Goal: Find specific page/section: Find specific page/section

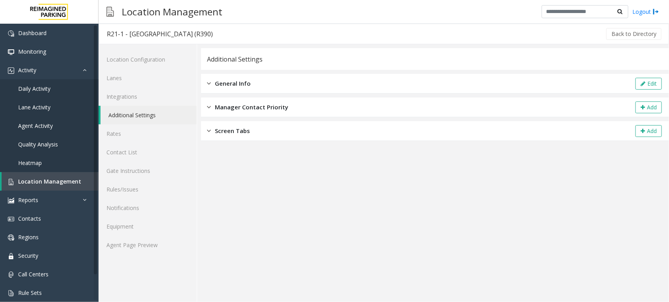
click at [381, 272] on app-general-info "**********" at bounding box center [435, 175] width 468 height 254
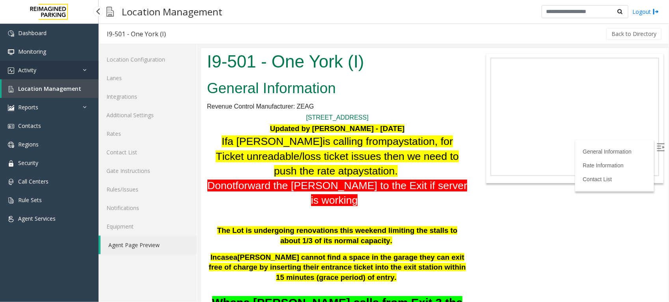
click at [36, 68] on span "Activity" at bounding box center [27, 69] width 18 height 7
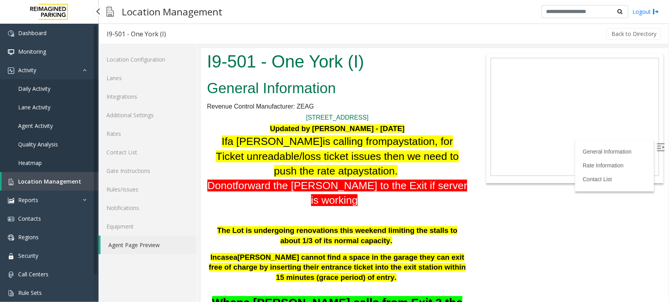
click at [34, 88] on span "Daily Activity" at bounding box center [34, 88] width 32 height 7
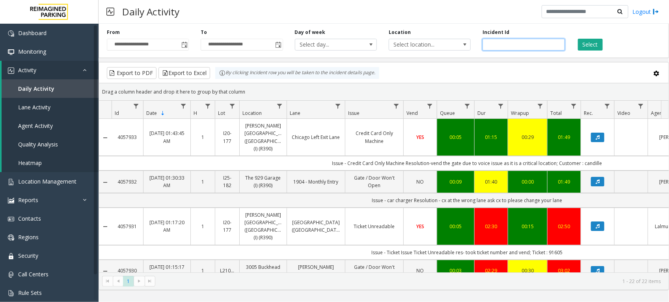
click at [498, 43] on input "number" at bounding box center [524, 45] width 82 height 12
paste input "*******"
type input "*******"
click at [594, 39] on button "Select" at bounding box center [590, 45] width 25 height 12
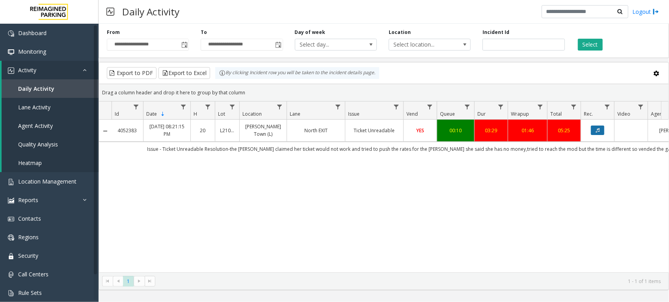
click at [599, 133] on icon "Data table" at bounding box center [598, 130] width 4 height 5
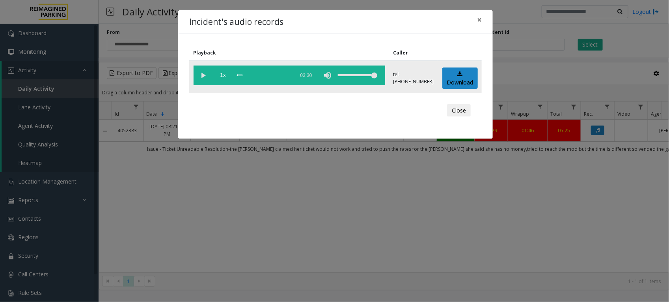
click at [204, 76] on vg-play-pause at bounding box center [204, 75] width 20 height 20
click at [478, 19] on span "×" at bounding box center [479, 19] width 5 height 11
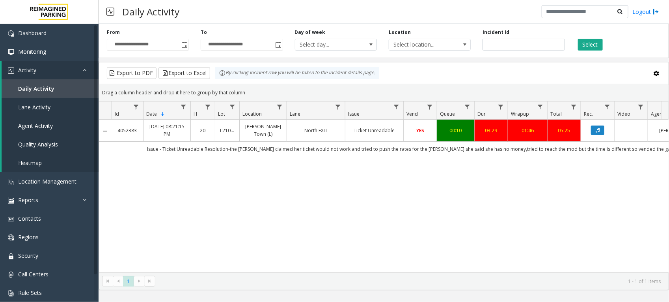
click at [257, 131] on link "[PERSON_NAME] Town (L)" at bounding box center [263, 130] width 37 height 15
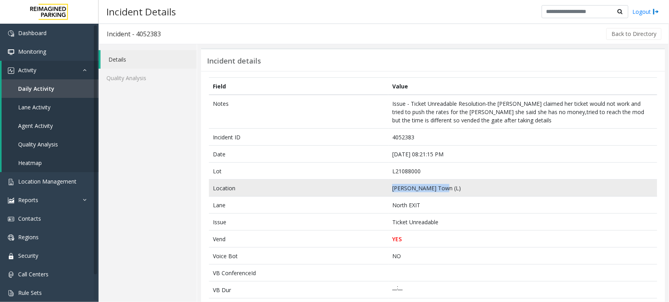
drag, startPoint x: 438, startPoint y: 185, endPoint x: 369, endPoint y: 184, distance: 69.0
click at [369, 184] on tr "Location Modera - Reynolds Town (L)" at bounding box center [433, 187] width 448 height 17
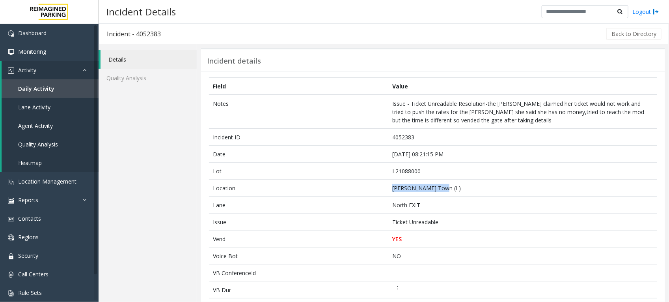
copy tr "Modera - Reynolds"
click at [28, 159] on span "Heatmap" at bounding box center [30, 162] width 24 height 7
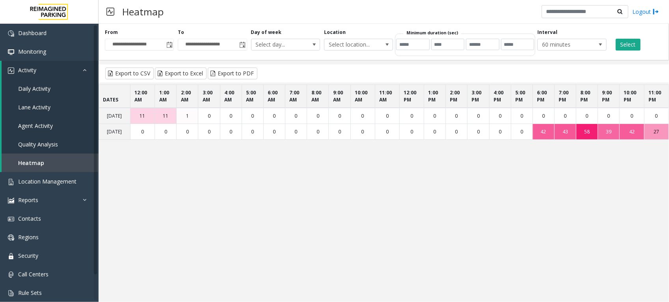
drag, startPoint x: 661, startPoint y: 138, endPoint x: 616, endPoint y: 144, distance: 45.8
click at [616, 140] on tr "Sun Aug 17 0 0 0 0 0 0 0 0 0 0 0 0 0 0 0 0 0 0 42 43 58 39 42 27" at bounding box center [384, 132] width 570 height 16
drag, startPoint x: 616, startPoint y: 144, endPoint x: 594, endPoint y: 176, distance: 39.1
click at [594, 176] on app-heatmap "DATES 12:00 AM 1:00 AM 2:00 AM 3:00 AM 4:00 AM 5:00 AM 6:00 AM 7:00 AM 8:00 AM …" at bounding box center [384, 159] width 571 height 151
drag, startPoint x: 527, startPoint y: 139, endPoint x: 135, endPoint y: 146, distance: 392.9
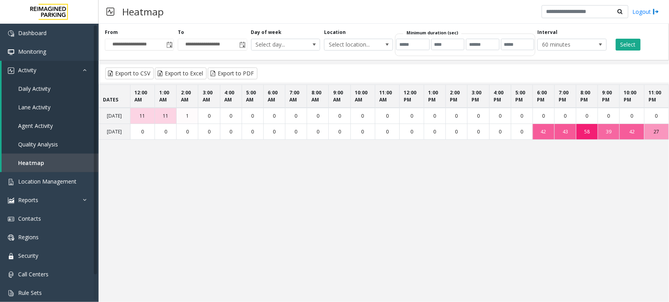
click at [135, 140] on tr "Sun Aug 17 0 0 0 0 0 0 0 0 0 0 0 0 0 0 0 0 0 0 42 43 58 39 42 27" at bounding box center [384, 132] width 570 height 16
drag, startPoint x: 135, startPoint y: 146, endPoint x: 174, endPoint y: 196, distance: 63.5
click at [174, 196] on app-heatmap "DATES 12:00 AM 1:00 AM 2:00 AM 3:00 AM 4:00 AM 5:00 AM 6:00 AM 7:00 AM 8:00 AM …" at bounding box center [384, 159] width 571 height 151
click at [30, 159] on span "Heatmap" at bounding box center [31, 162] width 26 height 7
click at [168, 45] on span "Toggle popup" at bounding box center [169, 45] width 6 height 6
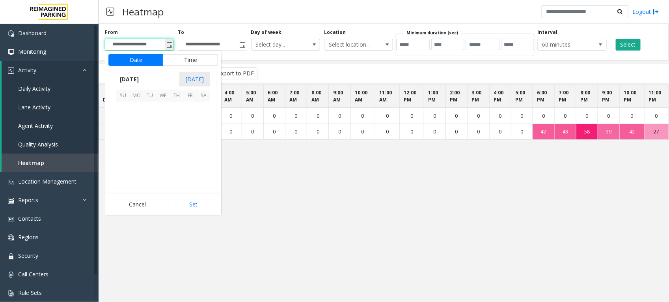
scroll to position [141412, 0]
click at [192, 110] on span "1" at bounding box center [189, 108] width 13 height 13
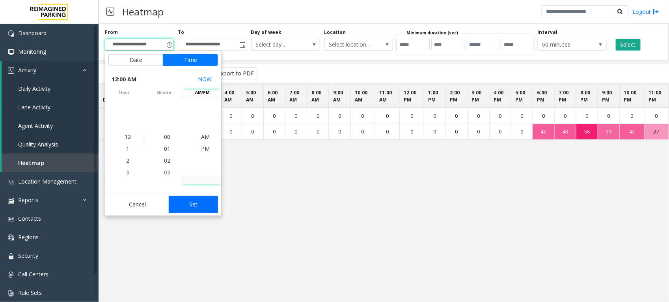
click at [206, 200] on button "Set" at bounding box center [194, 204] width 50 height 17
type input "**********"
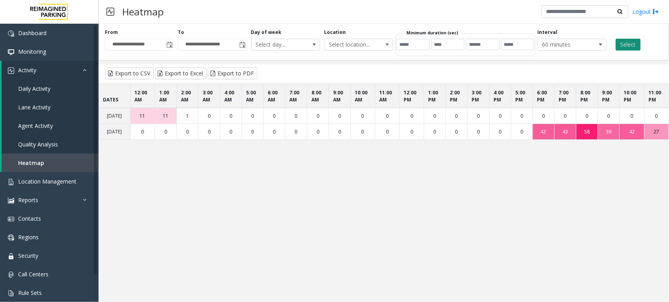
click at [629, 45] on button "Select" at bounding box center [628, 45] width 25 height 12
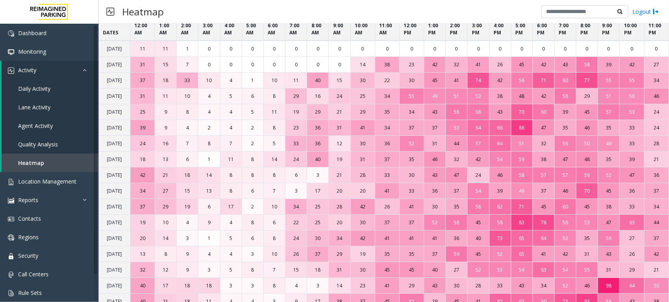
scroll to position [0, 0]
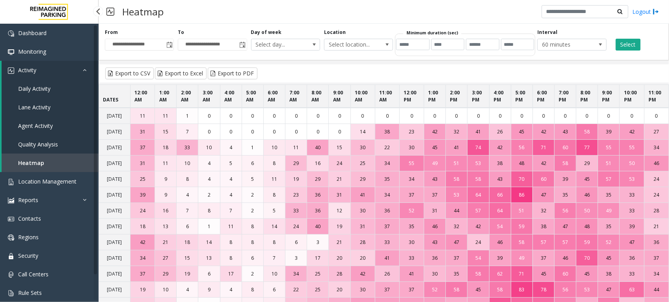
click at [24, 141] on span "Quality Analysis" at bounding box center [38, 143] width 40 height 7
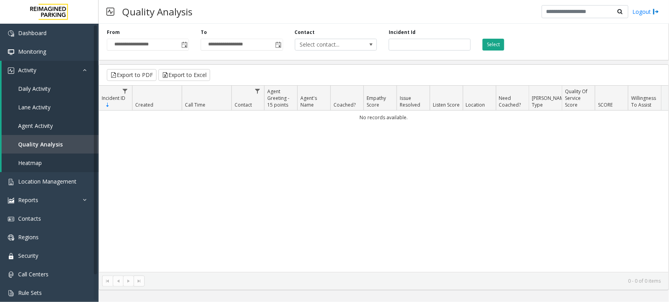
click at [493, 40] on button "Select" at bounding box center [494, 45] width 22 height 12
click at [190, 44] on div "**********" at bounding box center [148, 40] width 94 height 22
click at [186, 42] on span "Toggle popup" at bounding box center [184, 45] width 6 height 6
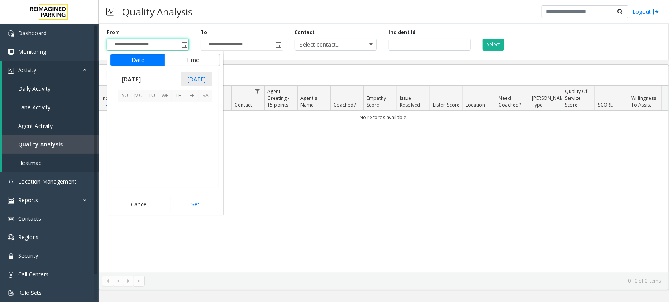
scroll to position [141412, 0]
click at [190, 109] on span "1" at bounding box center [191, 108] width 13 height 13
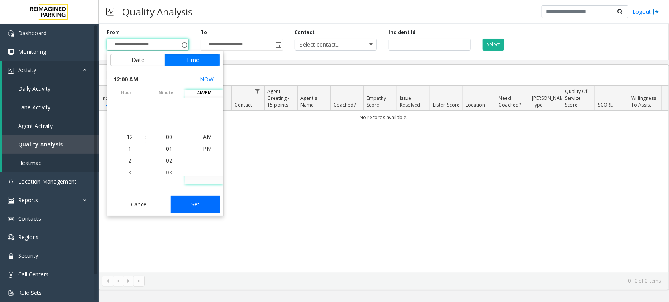
click at [192, 206] on button "Set" at bounding box center [196, 204] width 50 height 17
type input "**********"
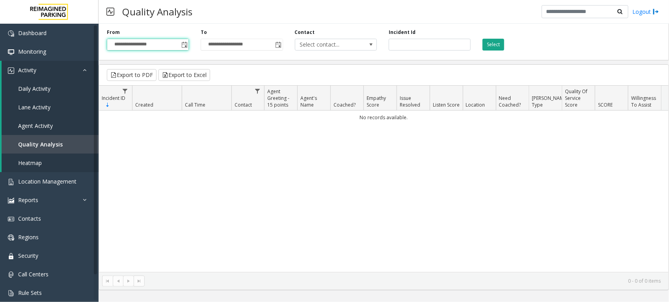
click at [496, 41] on button "Select" at bounding box center [494, 45] width 22 height 12
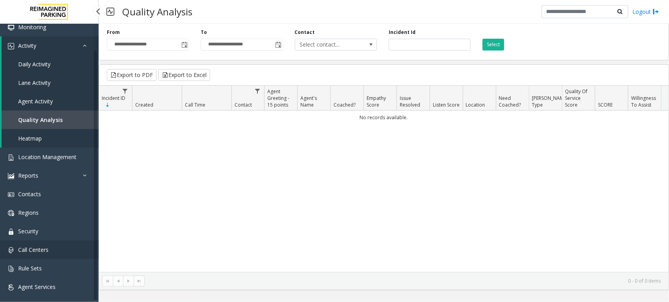
click at [50, 245] on link "Call Centers" at bounding box center [49, 249] width 99 height 19
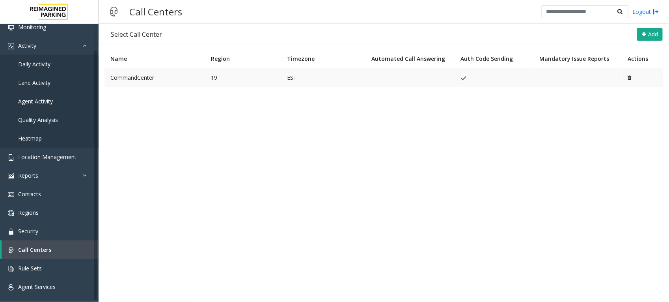
click at [144, 72] on td "CommandCenter" at bounding box center [155, 77] width 101 height 19
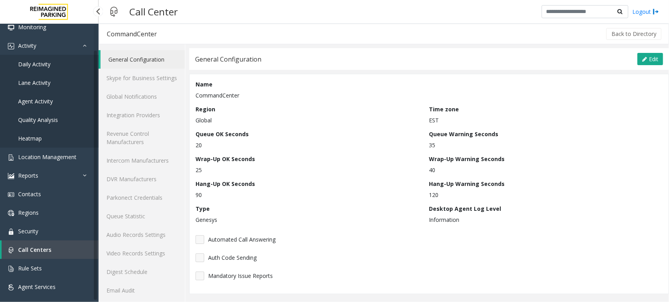
click at [44, 62] on span "Daily Activity" at bounding box center [34, 63] width 32 height 7
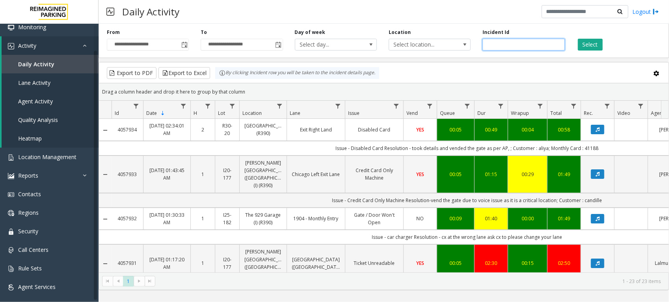
click at [515, 44] on input "number" at bounding box center [524, 45] width 82 height 12
click at [55, 156] on span "Location Management" at bounding box center [47, 156] width 58 height 7
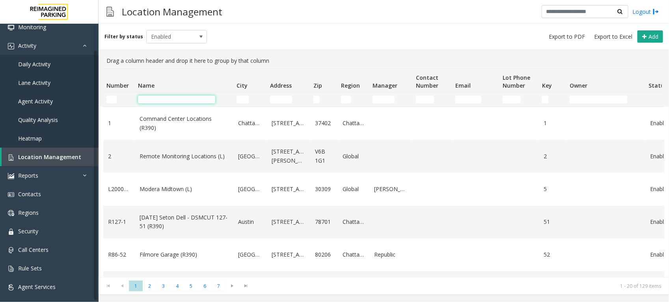
click at [170, 99] on input "Name Filter" at bounding box center [176, 99] width 77 height 8
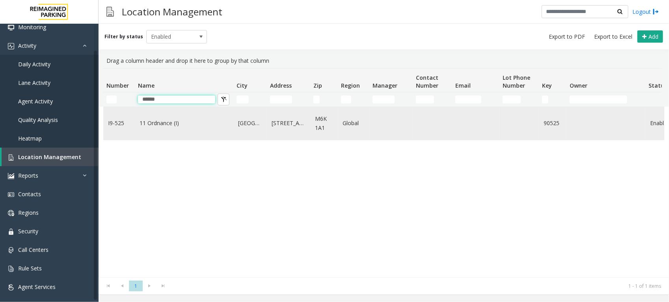
type input "******"
click at [170, 123] on link "11 Ordnance (I)" at bounding box center [184, 123] width 89 height 9
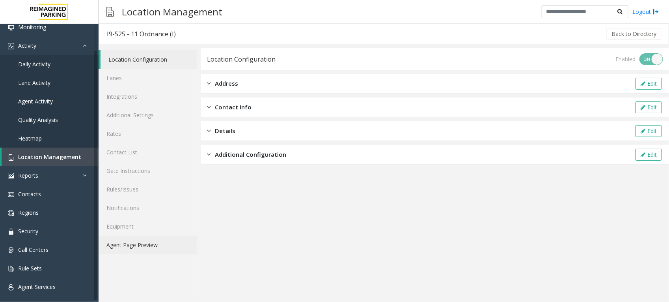
click at [150, 245] on link "Agent Page Preview" at bounding box center [148, 244] width 98 height 19
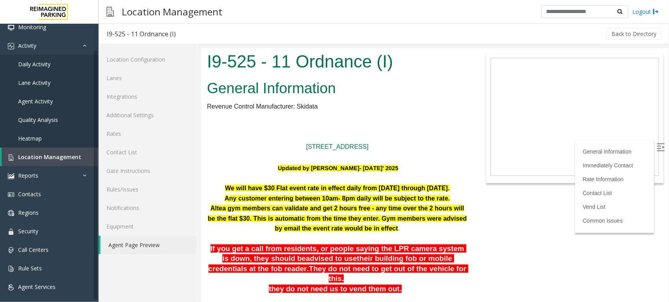
scroll to position [49, 0]
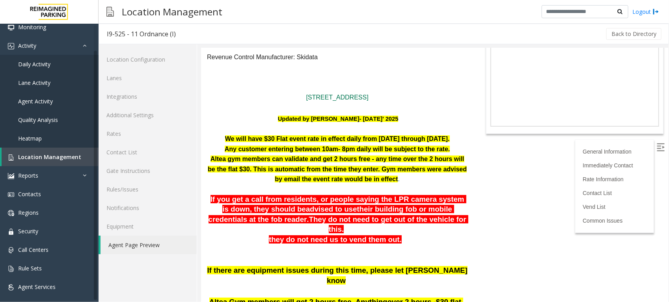
drag, startPoint x: 392, startPoint y: 285, endPoint x: 247, endPoint y: 141, distance: 203.9
click at [247, 141] on font "We will have $30 Flat event rate in effect daily from [DATE] through [DATE]." at bounding box center [337, 138] width 225 height 7
drag, startPoint x: 247, startPoint y: 141, endPoint x: 232, endPoint y: 150, distance: 17.5
click at [232, 150] on font "Any customer entering between 10am- 8pm daily will be subject to the rate." at bounding box center [337, 148] width 226 height 7
drag, startPoint x: 219, startPoint y: 136, endPoint x: 452, endPoint y: 182, distance: 238.0
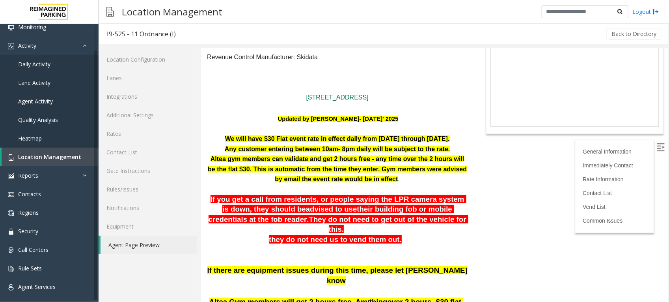
drag, startPoint x: 452, startPoint y: 182, endPoint x: 439, endPoint y: 183, distance: 12.6
click at [439, 183] on p "Altea gym members can validate and get 2 hours free - any time over the 2 hours…" at bounding box center [337, 168] width 261 height 30
drag, startPoint x: 411, startPoint y: 181, endPoint x: 215, endPoint y: 141, distance: 199.7
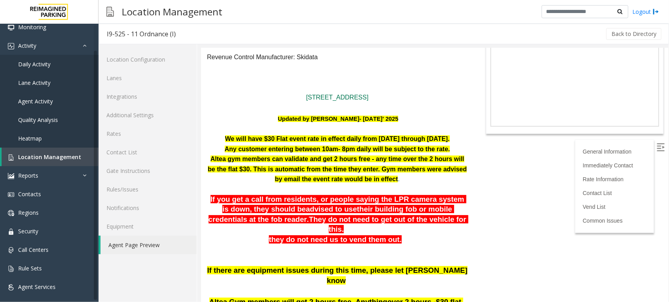
copy div "We will have $30 Flat event rate in effect daily from Aug 16 through Sept 01. A…"
click at [505, 204] on body "I9-525 - 11 Ordnance (I) General Information Revenue Control Manufacturer: Skid…" at bounding box center [434, 125] width 467 height 254
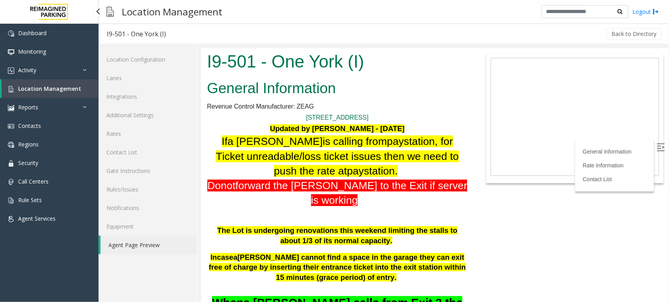
click at [56, 88] on span "Location Management" at bounding box center [49, 88] width 63 height 7
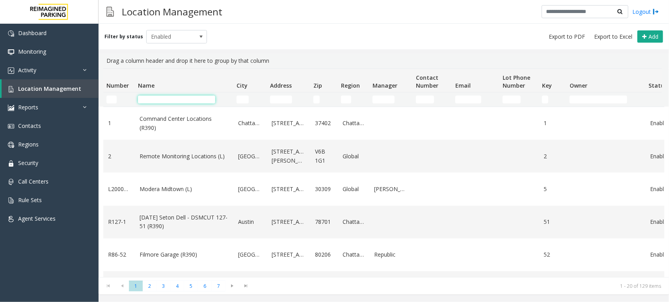
click at [187, 103] on input "Name Filter" at bounding box center [176, 99] width 77 height 8
paste input "**********"
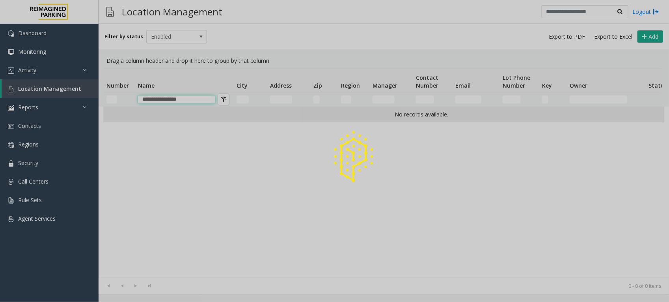
type input "**********"
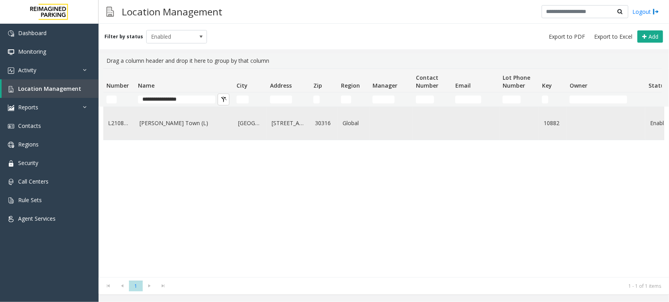
click at [171, 125] on link "[PERSON_NAME] Town (L)" at bounding box center [184, 123] width 89 height 9
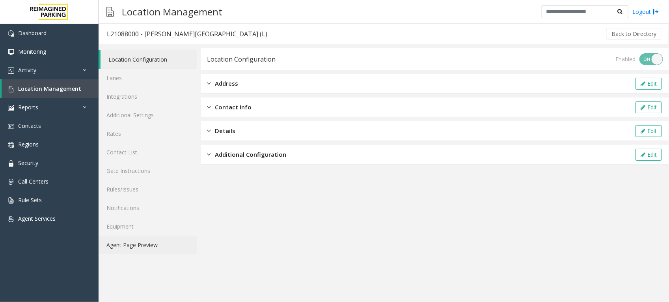
click at [137, 241] on link "Agent Page Preview" at bounding box center [148, 244] width 98 height 19
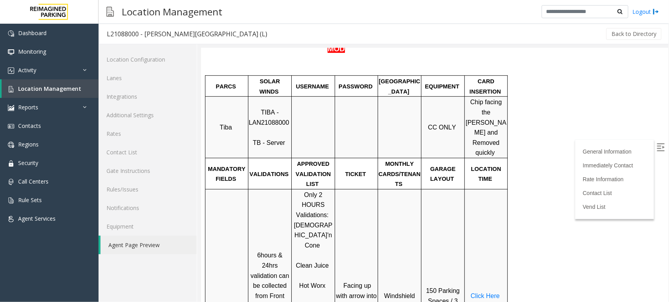
scroll to position [296, 0]
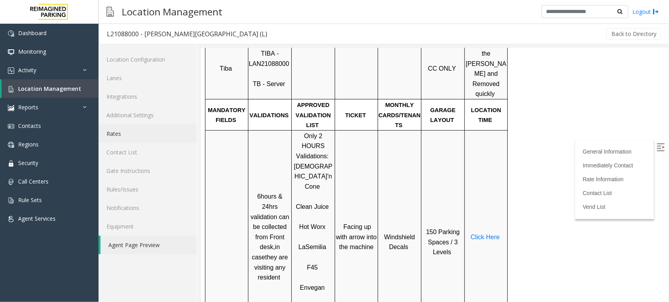
click at [104, 135] on link "Rates" at bounding box center [148, 133] width 98 height 19
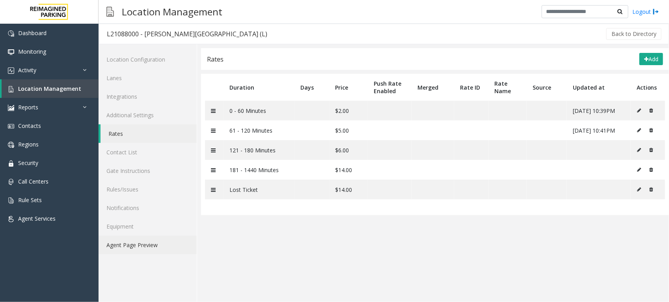
click at [129, 245] on link "Agent Page Preview" at bounding box center [148, 244] width 98 height 19
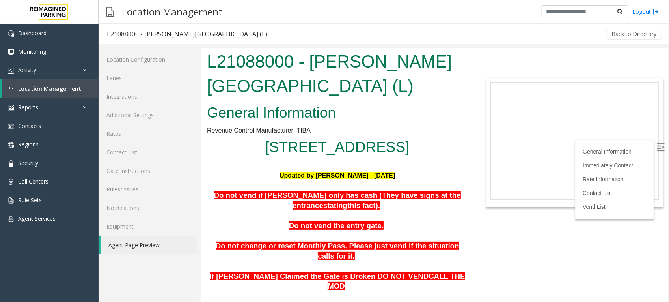
scroll to position [99, 0]
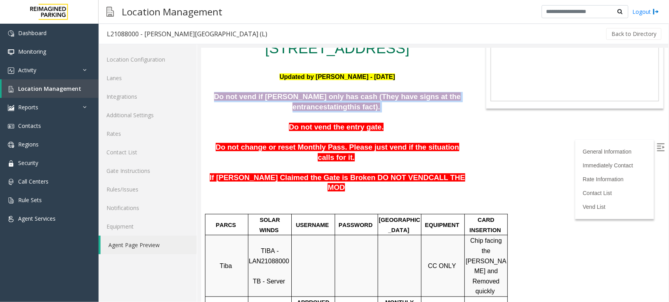
drag, startPoint x: 353, startPoint y: 129, endPoint x: 213, endPoint y: 119, distance: 140.4
click at [213, 112] on p "Do not vend if [PERSON_NAME] only has cash (They have signs at the entrance sta…" at bounding box center [337, 102] width 261 height 20
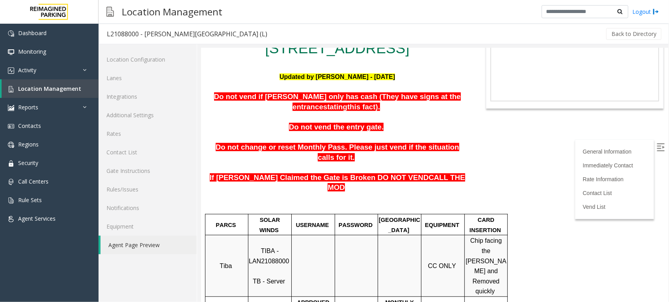
drag, startPoint x: 213, startPoint y: 119, endPoint x: 234, endPoint y: 133, distance: 25.3
click at [235, 122] on p at bounding box center [337, 117] width 261 height 10
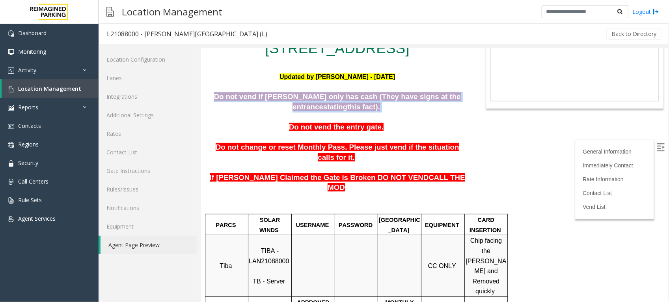
drag, startPoint x: 211, startPoint y: 115, endPoint x: 402, endPoint y: 127, distance: 191.3
click at [402, 112] on p "Do not vend if [PERSON_NAME] only has cash (They have signs at the entrance sta…" at bounding box center [337, 102] width 261 height 20
click at [399, 112] on p "Do not vend if [PERSON_NAME] only has cash (They have signs at the entrance sta…" at bounding box center [337, 102] width 261 height 20
click at [355, 112] on p "Do not vend if [PERSON_NAME] only has cash (They have signs at the entrance sta…" at bounding box center [337, 102] width 261 height 20
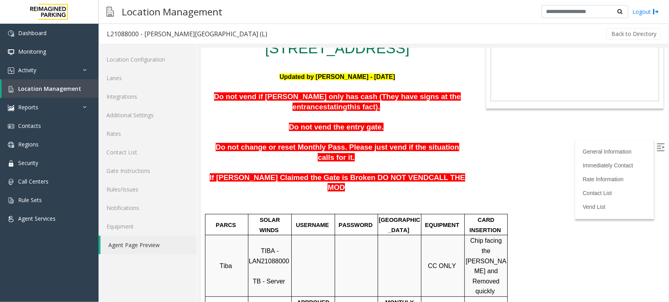
scroll to position [0, 0]
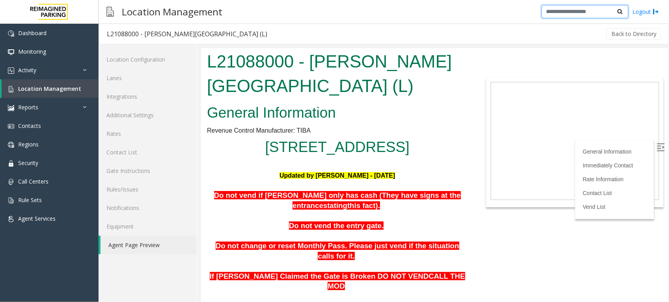
click at [577, 9] on input "text" at bounding box center [585, 11] width 87 height 13
type input "*"
click at [25, 50] on span "Monitoring" at bounding box center [32, 51] width 28 height 7
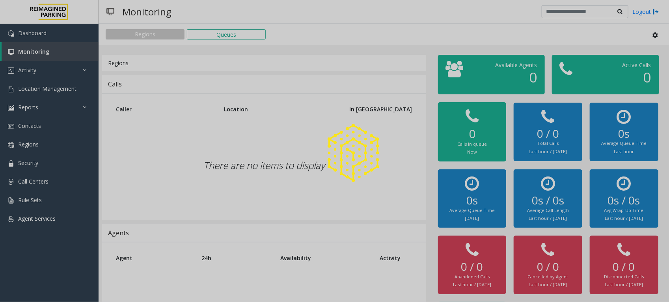
click at [31, 30] on div at bounding box center [334, 151] width 669 height 302
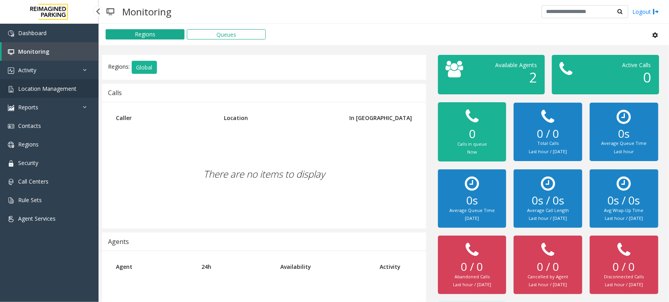
click at [58, 89] on span "Location Management" at bounding box center [47, 88] width 58 height 7
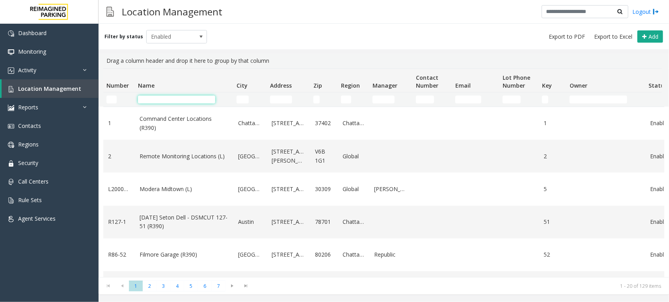
click at [169, 101] on input "Name Filter" at bounding box center [176, 99] width 77 height 8
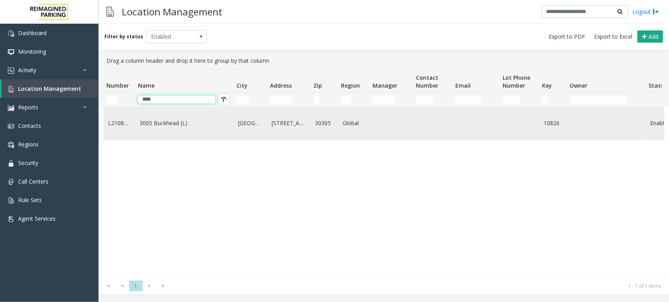
type input "****"
click at [168, 124] on link "3005 Buckhead (L)" at bounding box center [184, 123] width 89 height 9
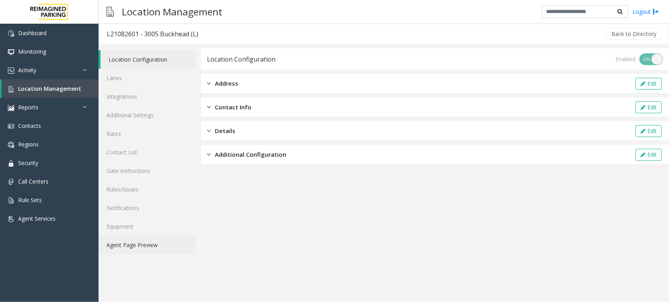
click at [145, 246] on link "Agent Page Preview" at bounding box center [148, 244] width 98 height 19
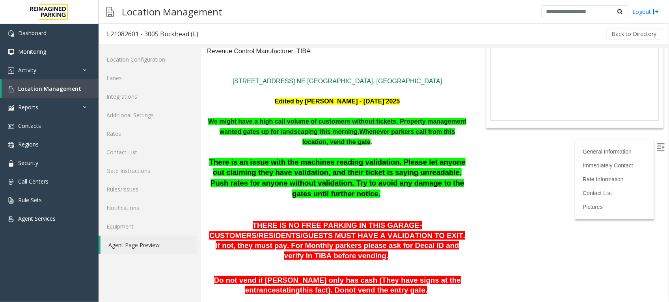
scroll to position [49, 0]
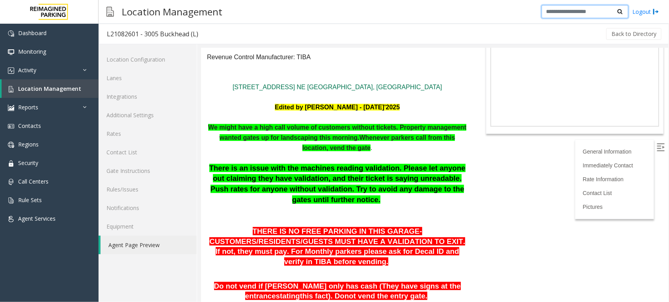
click at [575, 11] on input "text" at bounding box center [585, 11] width 87 height 13
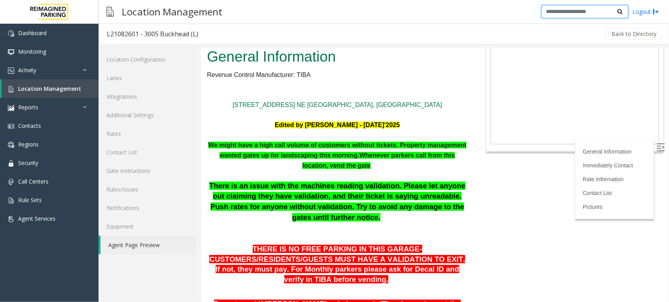
scroll to position [0, 0]
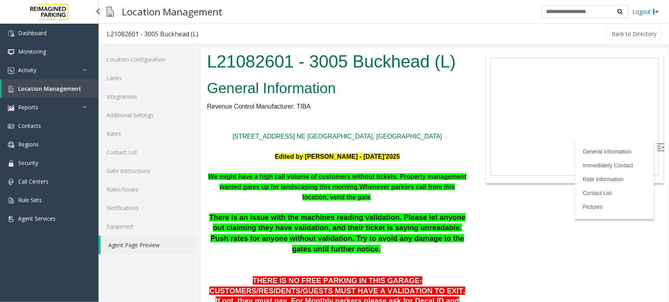
click at [60, 88] on span "Location Management" at bounding box center [49, 88] width 63 height 7
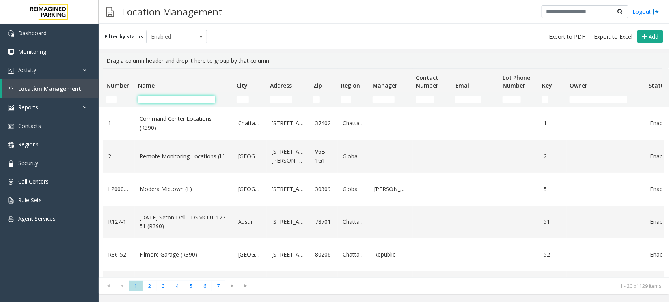
click at [196, 101] on input "Name Filter" at bounding box center [176, 99] width 77 height 8
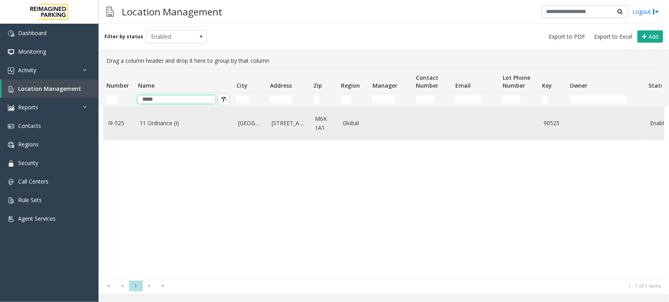
type input "*****"
click at [170, 124] on link "11 Ordnance (I)" at bounding box center [184, 123] width 89 height 9
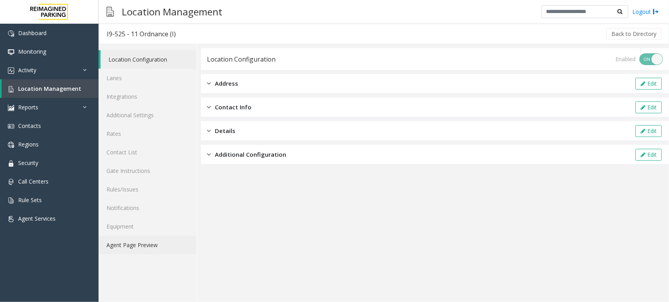
click at [147, 245] on link "Agent Page Preview" at bounding box center [148, 244] width 98 height 19
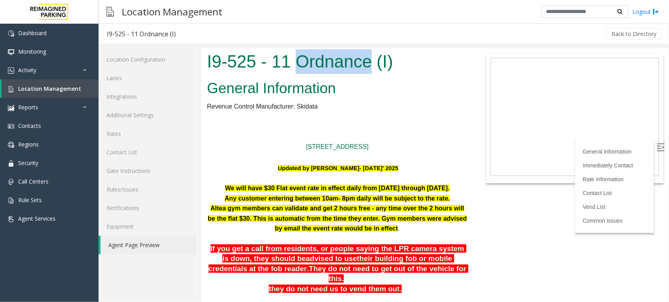
drag, startPoint x: 367, startPoint y: 62, endPoint x: 293, endPoint y: 59, distance: 73.8
click at [293, 59] on h1 "I9-525 - 11 Ordnance (I)" at bounding box center [337, 61] width 261 height 24
copy h1 "Ordnance"
click at [236, 155] on p at bounding box center [337, 156] width 261 height 10
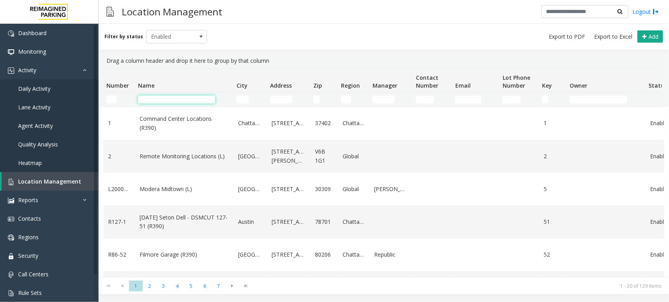
click at [168, 101] on input "Name Filter" at bounding box center [176, 99] width 77 height 8
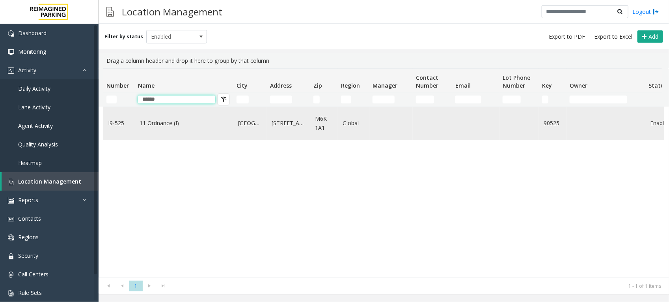
type input "******"
click at [162, 127] on link "11 Ordnance (I)" at bounding box center [184, 123] width 89 height 9
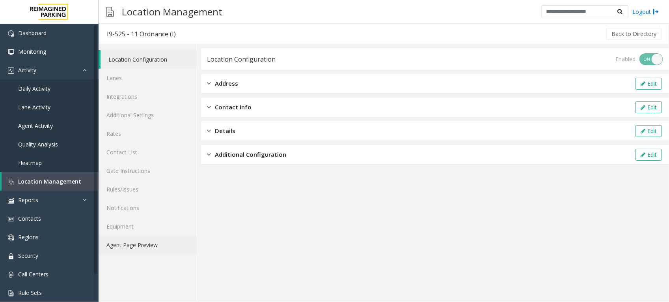
click at [136, 247] on link "Agent Page Preview" at bounding box center [148, 244] width 98 height 19
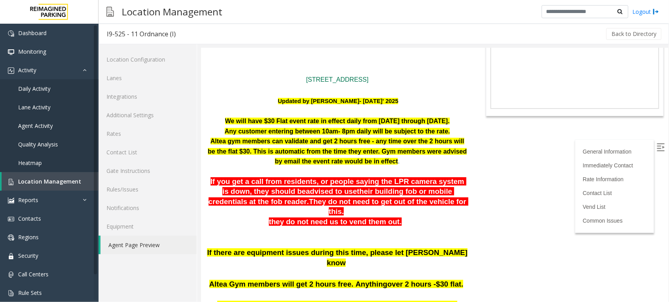
scroll to position [49, 0]
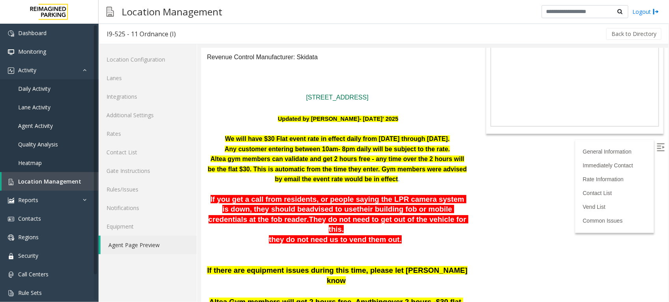
click at [420, 175] on p "Altea gym members can validate and get 2 hours free - any time over the 2 hours…" at bounding box center [337, 168] width 261 height 30
